Goal: Task Accomplishment & Management: Manage account settings

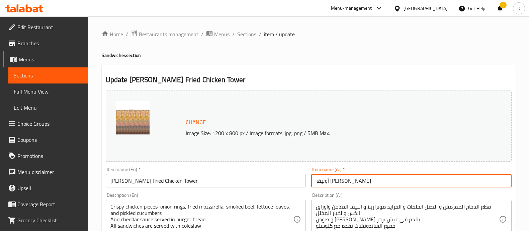
scroll to position [252, 0]
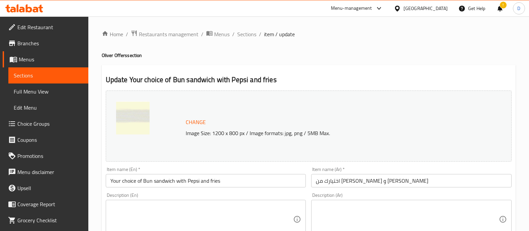
scroll to position [367, 0]
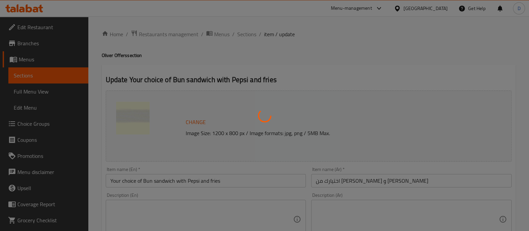
type input "اختيارك من الساندوتش"
type input "1"
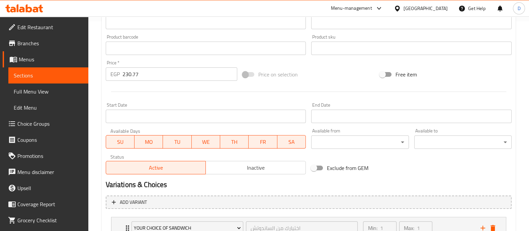
scroll to position [263, 0]
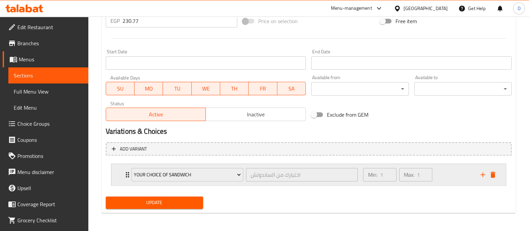
click at [447, 174] on div "Min: 1 ​ Max: 1 ​" at bounding box center [417, 174] width 117 height 21
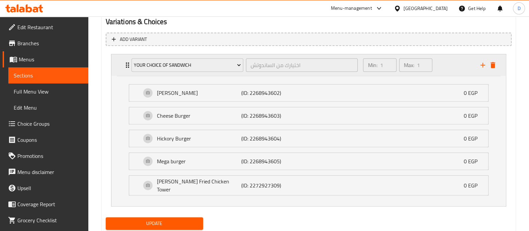
scroll to position [390, 0]
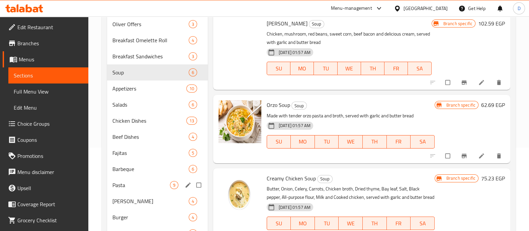
scroll to position [126, 0]
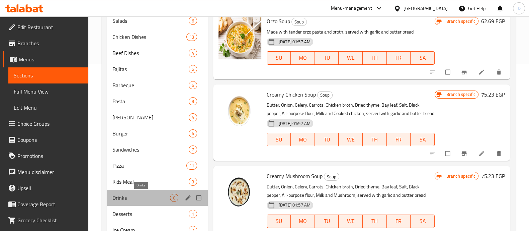
click at [132, 197] on span "Drinks" at bounding box center [142, 198] width 58 height 8
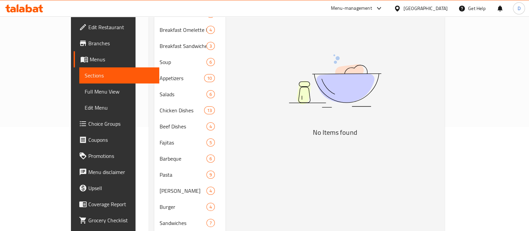
scroll to position [42, 0]
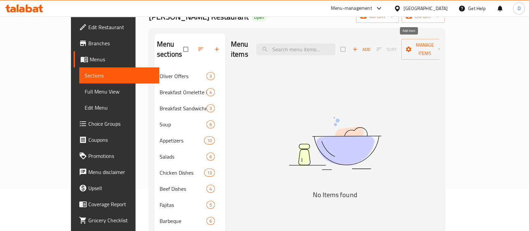
click at [371, 46] on span "Add" at bounding box center [362, 50] width 18 height 8
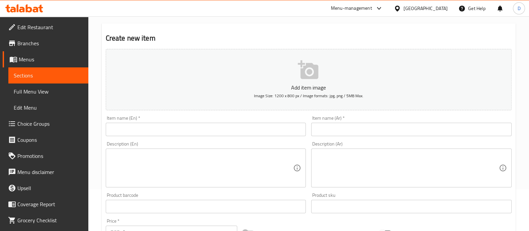
click at [358, 127] on div "Home / Restaurants management / Menus / Sections / item / create Drinks section…" at bounding box center [309, 203] width 414 height 430
click at [358, 127] on input "text" at bounding box center [411, 129] width 201 height 13
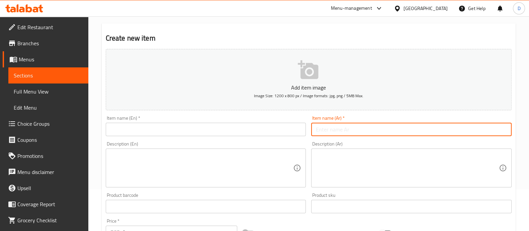
paste input "بيبسي"
type input "بيبسي"
click at [258, 119] on div "Item name (En)   * Item name (En) *" at bounding box center [206, 126] width 201 height 20
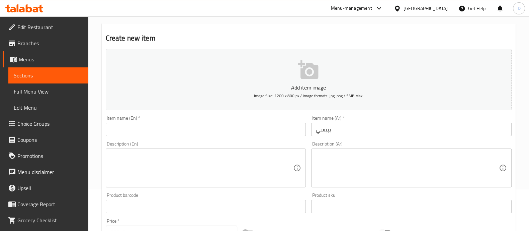
click at [265, 131] on input "text" at bounding box center [206, 129] width 201 height 13
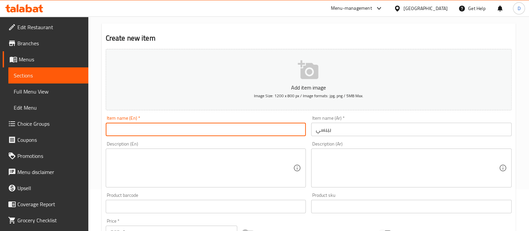
type input "ح"
type input "Pepsi"
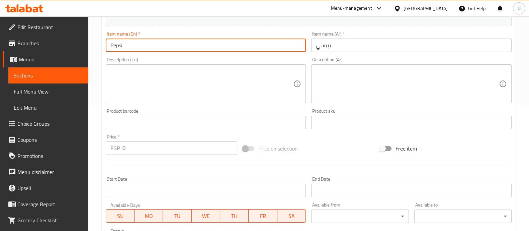
click at [177, 157] on div at bounding box center [309, 165] width 412 height 16
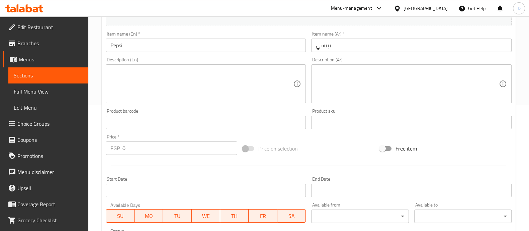
click at [178, 152] on input "0" at bounding box center [180, 147] width 115 height 13
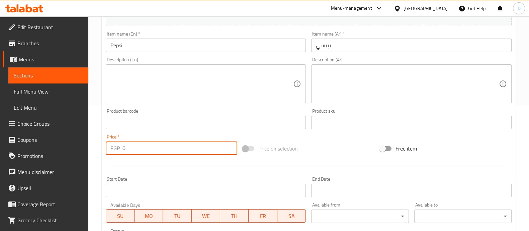
click at [178, 152] on input "0" at bounding box center [180, 147] width 115 height 13
type input "35"
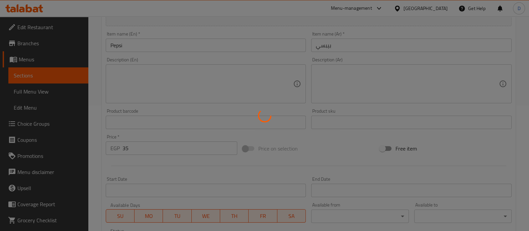
type input "0"
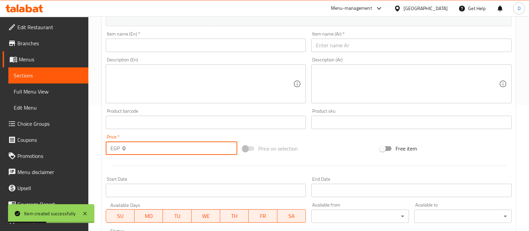
click at [40, 73] on span "Sections" at bounding box center [48, 75] width 69 height 8
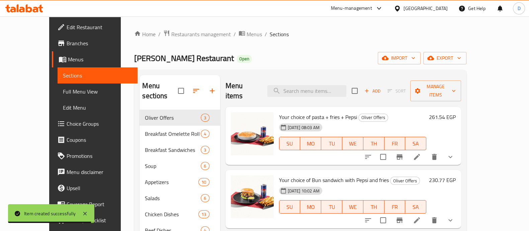
click at [24, 6] on icon at bounding box center [24, 8] width 38 height 8
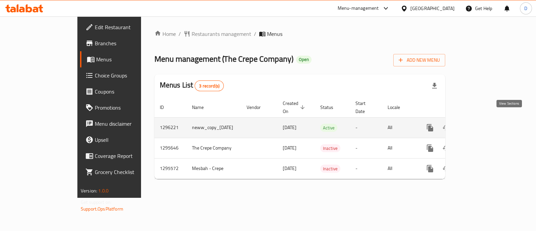
click at [482, 124] on icon "enhanced table" at bounding box center [478, 128] width 8 height 8
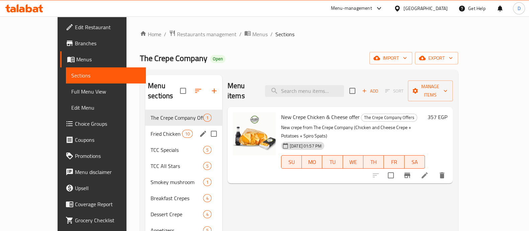
click at [151, 130] on span "Fried Chicken Crepe" at bounding box center [166, 134] width 31 height 8
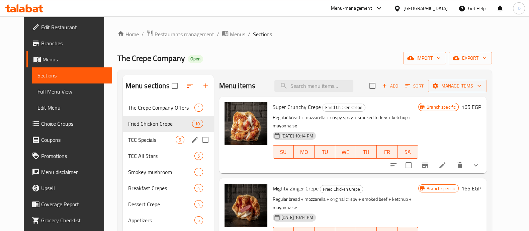
click at [128, 137] on span "TCC Specials" at bounding box center [152, 140] width 48 height 8
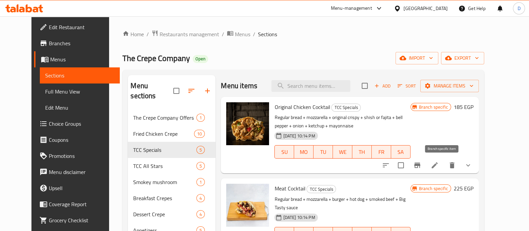
click at [422, 167] on icon "Branch-specific-item" at bounding box center [418, 165] width 8 height 8
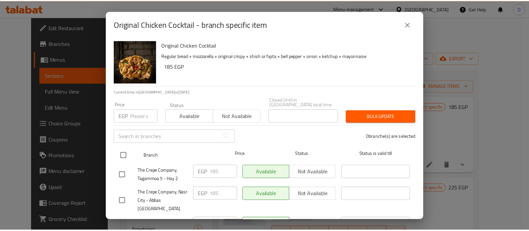
scroll to position [83, 0]
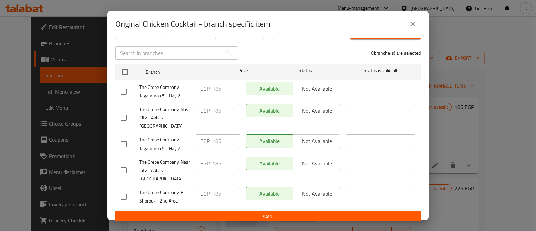
click at [415, 27] on icon "close" at bounding box center [413, 24] width 8 height 8
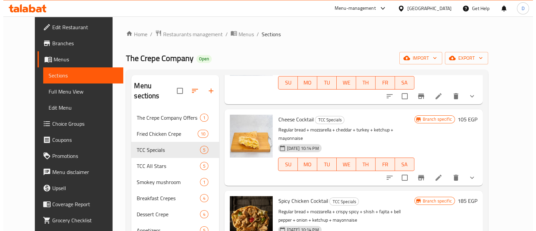
scroll to position [168, 0]
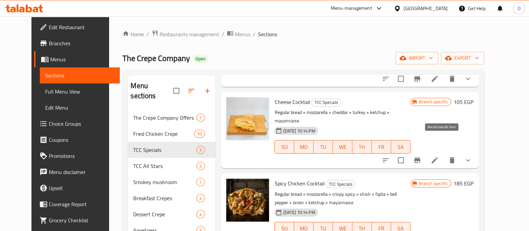
click at [426, 152] on button "Branch-specific-item" at bounding box center [418, 160] width 16 height 16
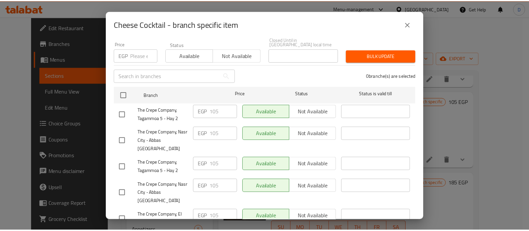
scroll to position [83, 0]
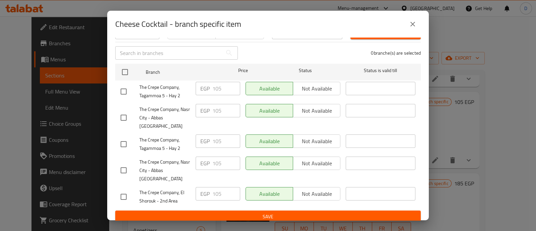
click at [413, 29] on button "close" at bounding box center [413, 24] width 16 height 16
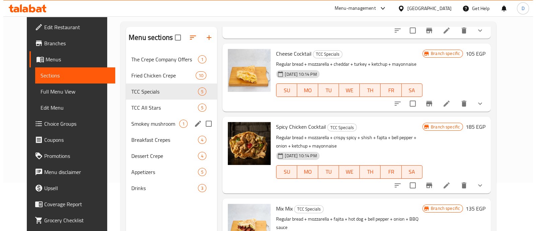
scroll to position [94, 0]
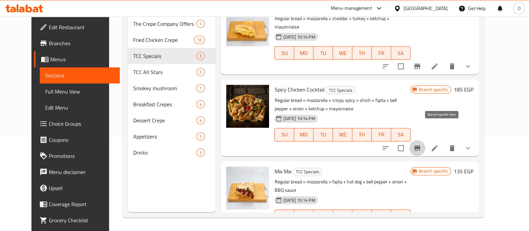
click at [422, 144] on icon "Branch-specific-item" at bounding box center [418, 148] width 8 height 8
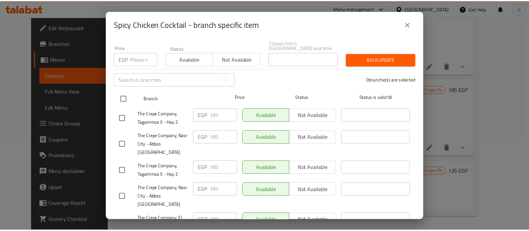
scroll to position [83, 0]
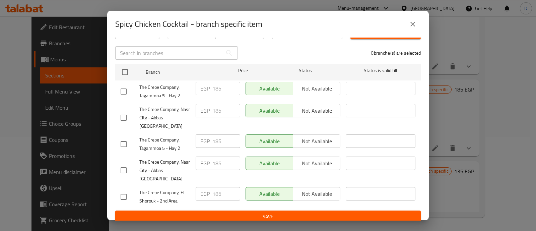
click at [411, 21] on icon "close" at bounding box center [413, 24] width 8 height 8
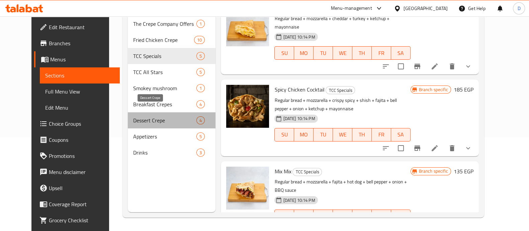
click at [133, 116] on span "Dessert Crepe" at bounding box center [164, 120] width 63 height 8
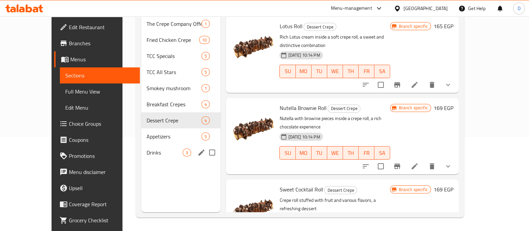
click at [147, 148] on span "Drinks" at bounding box center [165, 152] width 36 height 8
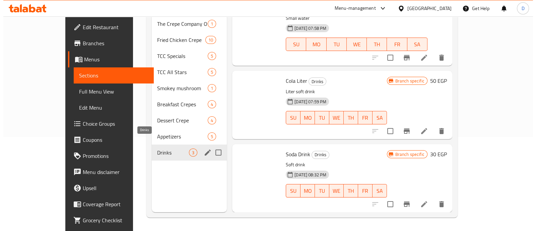
scroll to position [5, 0]
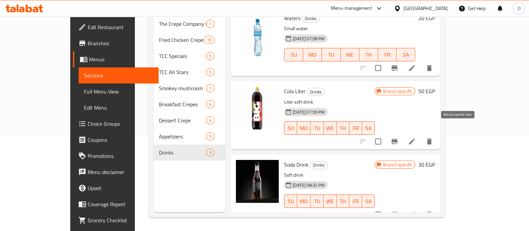
click at [403, 133] on button "Branch-specific-item" at bounding box center [395, 141] width 16 height 16
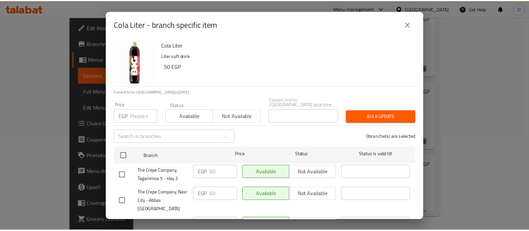
scroll to position [83, 0]
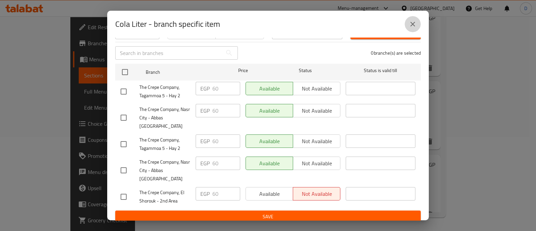
click at [410, 22] on icon "close" at bounding box center [413, 24] width 8 height 8
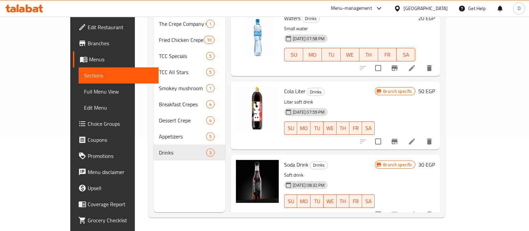
scroll to position [0, 0]
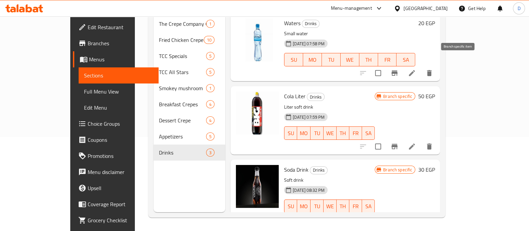
click at [403, 65] on button "Branch-specific-item" at bounding box center [395, 73] width 16 height 16
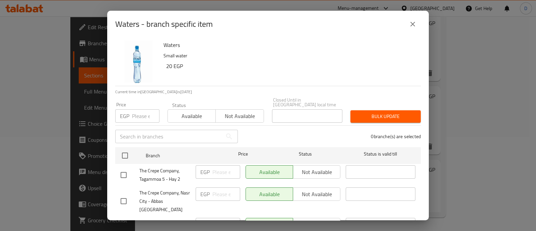
click at [408, 22] on button "close" at bounding box center [413, 24] width 16 height 16
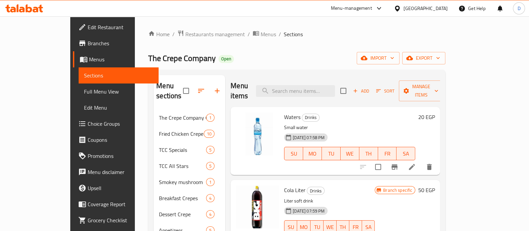
click at [89, 61] on span "Menus" at bounding box center [121, 59] width 64 height 8
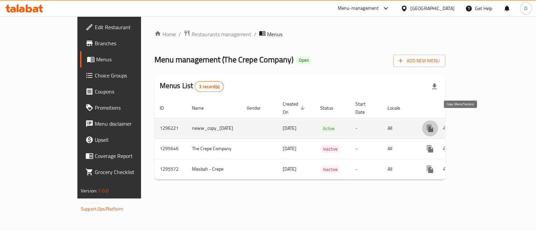
click at [433, 125] on icon "more" at bounding box center [430, 128] width 6 height 7
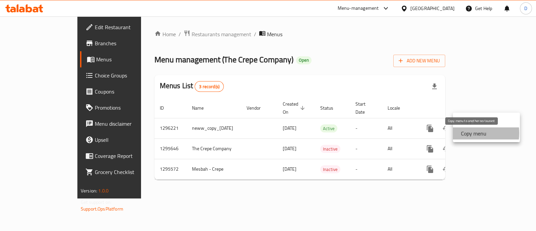
click at [469, 133] on strong "Copy menu" at bounding box center [473, 133] width 25 height 8
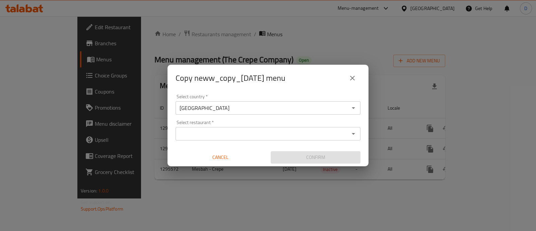
click at [233, 132] on input "Select restaurant   *" at bounding box center [262, 133] width 170 height 9
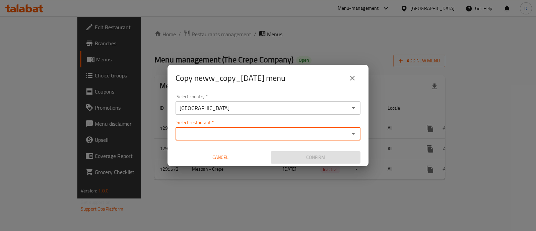
paste input "703446"
type input "7"
paste input "The Crepe Company"
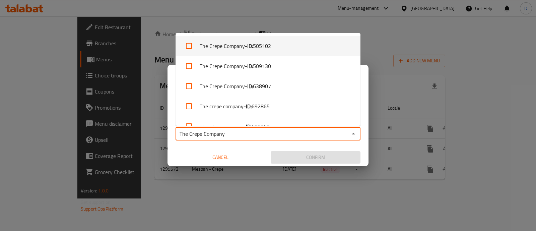
type input "The Crepe Company"
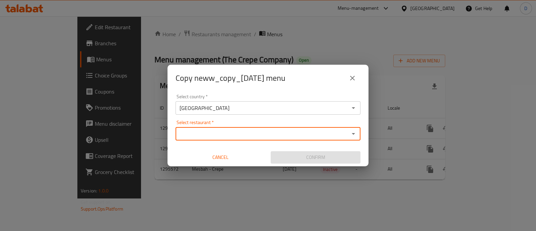
click at [218, 134] on input "Select restaurant   *" at bounding box center [262, 133] width 170 height 9
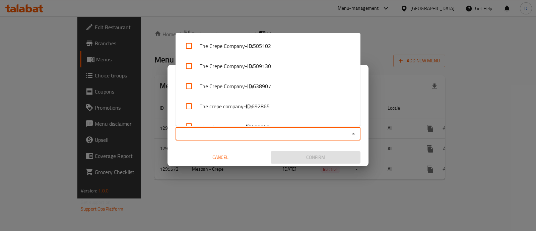
paste input "The Crepe Company"
type input "The Crepe Company"
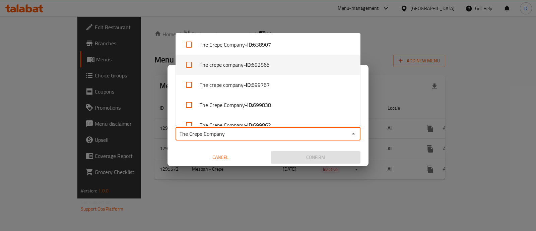
scroll to position [73, 0]
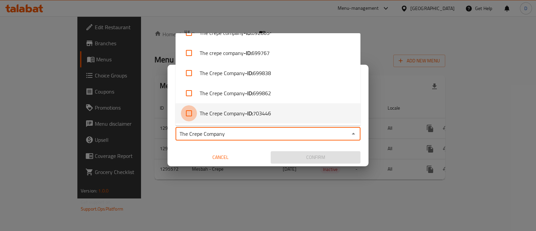
click at [190, 118] on input "checkbox" at bounding box center [189, 113] width 16 height 16
checkbox input "true"
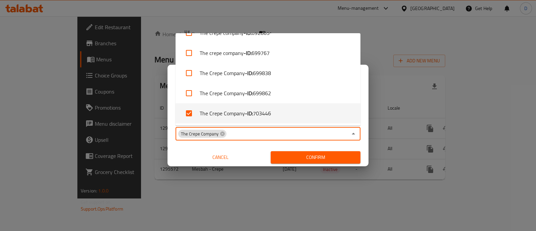
click at [287, 154] on span "Confirm" at bounding box center [315, 157] width 79 height 8
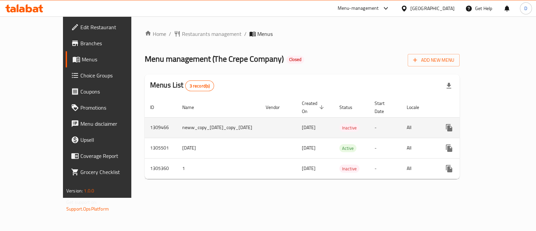
click at [202, 117] on td "neww_copy_20/06/2025_copy_03/09/2025" at bounding box center [218, 127] width 83 height 20
click at [469, 124] on icon "enhanced table" at bounding box center [465, 128] width 8 height 8
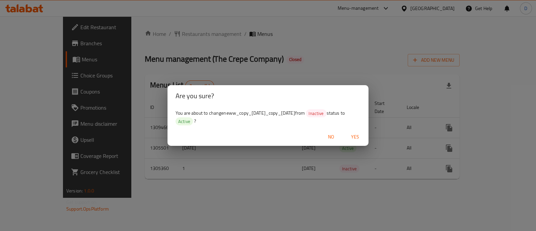
click at [354, 134] on span "Yes" at bounding box center [355, 137] width 16 height 8
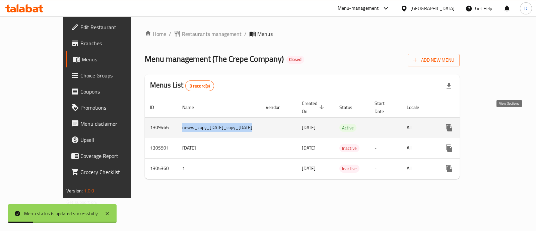
click at [500, 125] on icon "enhanced table" at bounding box center [497, 128] width 6 height 6
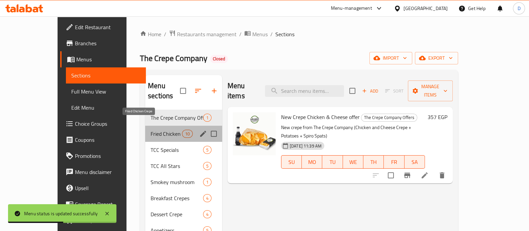
click at [151, 130] on span "Fried Chicken Crepe" at bounding box center [166, 134] width 31 height 8
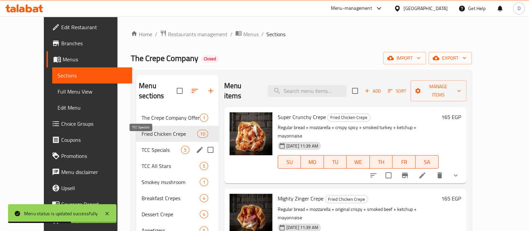
click at [142, 146] on span "TCC Specials" at bounding box center [161, 150] width 39 height 8
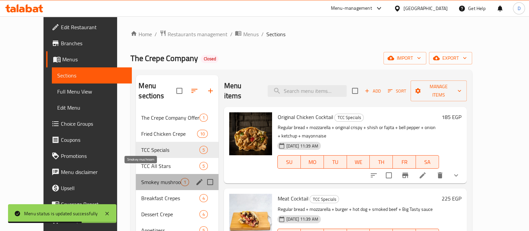
click at [141, 178] on span "Smokey mushroom" at bounding box center [161, 182] width 40 height 8
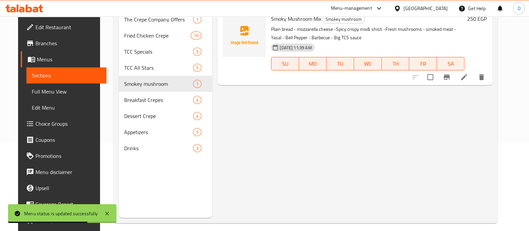
scroll to position [94, 0]
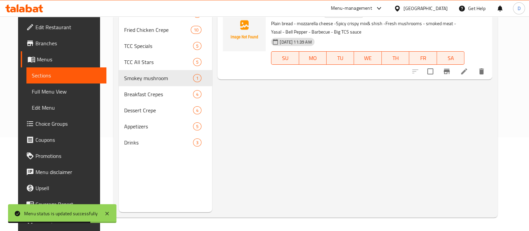
click at [143, 152] on nav "The Crepe Company Offers 1 Fried Chicken Crepe 10 TCC Specials 5 TCC All Stars …" at bounding box center [165, 78] width 93 height 150
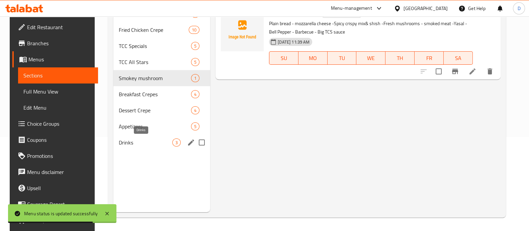
click at [147, 141] on span "Drinks" at bounding box center [146, 142] width 54 height 8
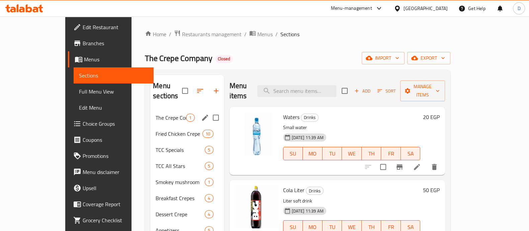
click at [156, 114] on span "The Crepe Company Offers" at bounding box center [171, 118] width 30 height 8
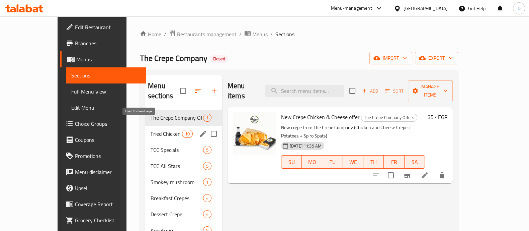
click at [151, 130] on span "Fried Chicken Crepe" at bounding box center [166, 134] width 31 height 8
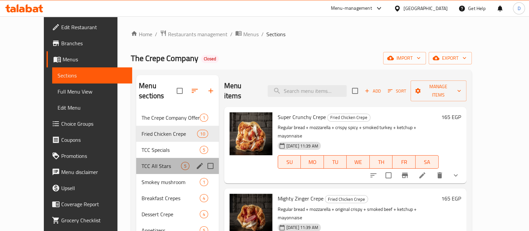
click at [136, 158] on div "TCC All Stars 5" at bounding box center [177, 166] width 83 height 16
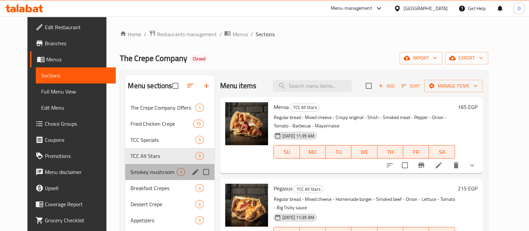
drag, startPoint x: 128, startPoint y: 164, endPoint x: 191, endPoint y: 147, distance: 66.1
click at [128, 165] on div "Smokey mushroom 1" at bounding box center [169, 172] width 89 height 16
